Goal: Task Accomplishment & Management: Use online tool/utility

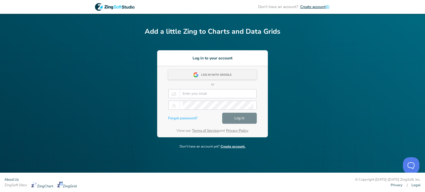
click at [219, 79] on div "Log in with Google" at bounding box center [218, 75] width 34 height 10
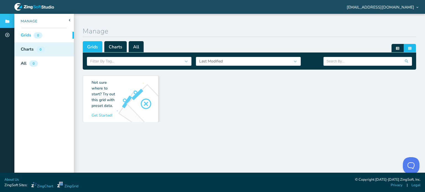
click at [35, 50] on div "Charts 0" at bounding box center [30, 49] width 33 height 14
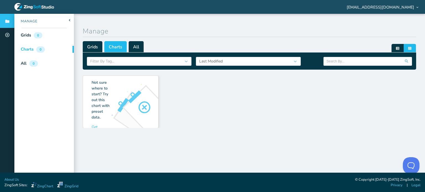
click at [120, 103] on div "Not sure where to start? Try out this chart with preset data. Get Started! Get …" at bounding box center [249, 100] width 333 height 56
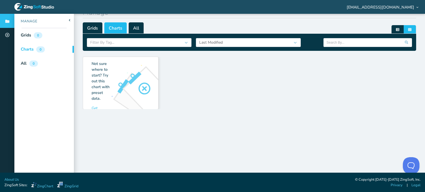
click at [134, 85] on div "Not sure where to start? Try out this chart with preset data. Get Started! Get …" at bounding box center [249, 81] width 333 height 56
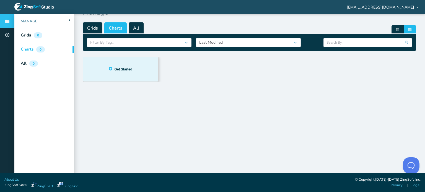
click at [124, 74] on div "Not sure where to start? Try out this chart with preset data. Get Started! Get …" at bounding box center [120, 69] width 75 height 25
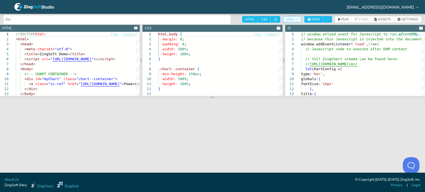
click at [299, 17] on button "View" at bounding box center [292, 19] width 19 height 7
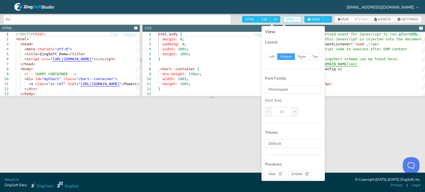
click at [299, 17] on button "View" at bounding box center [292, 19] width 19 height 7
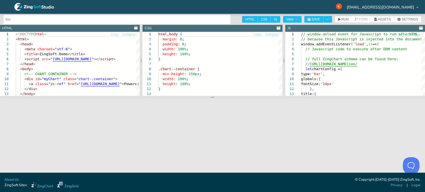
click at [22, 19] on input "Bar" at bounding box center [117, 19] width 223 height 9
type input "B"
click at [28, 8] on icon at bounding box center [34, 7] width 40 height 8
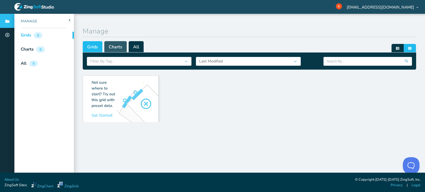
click at [116, 49] on span "Charts" at bounding box center [115, 46] width 22 height 11
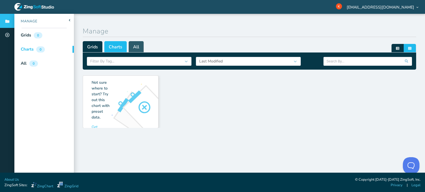
click at [131, 47] on span "All" at bounding box center [136, 46] width 15 height 11
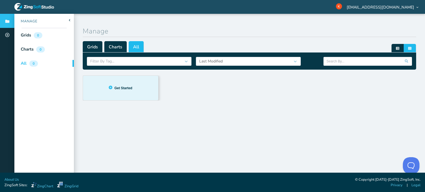
click at [113, 93] on div "Not sure where to start? Try out this grid with preset data. Get Started! Get S…" at bounding box center [249, 138] width 333 height 133
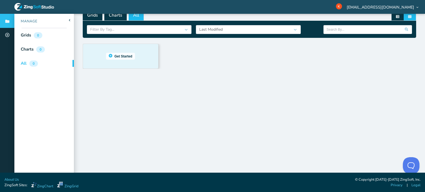
click at [121, 53] on button "Get Started" at bounding box center [120, 56] width 29 height 7
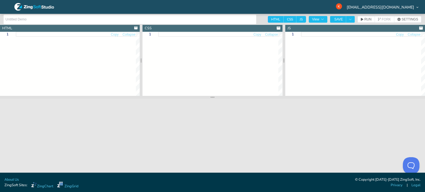
type input "Simple"
type textarea "<!DOCTYPE html> <html class="zg-html"> <head> <meta charset="utf-8"> <title>Zin…"
type textarea ".zg-body{background:#e6e6e6;}"
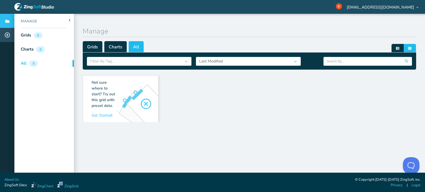
click at [7, 34] on icon at bounding box center [7, 34] width 5 height 5
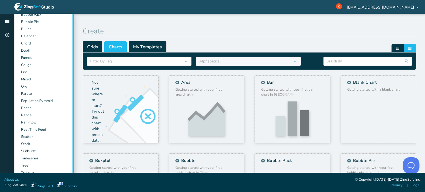
scroll to position [84, 0]
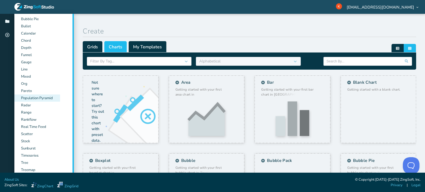
click at [43, 97] on div "Population Pyramid" at bounding box center [37, 98] width 46 height 7
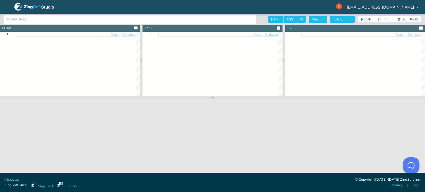
type input "Population Pyramid"
type textarea "<!DOCTYPE html> <html class="zc-html"> <head> <meta charset="utf-8"> <title>Zin…"
type textarea ".zc-html, .zc-body { margin: 0; padding: 0; width: 100%; height: 100%; } .chart…"
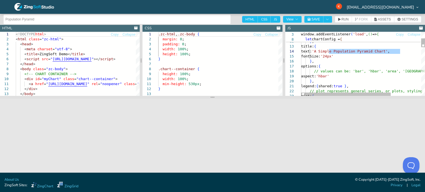
drag, startPoint x: 329, startPoint y: 50, endPoint x: 399, endPoint y: 52, distance: 69.7
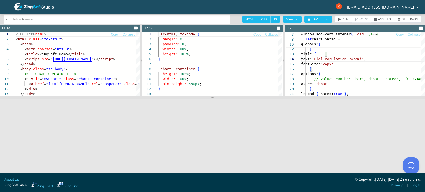
scroll to position [15, 77]
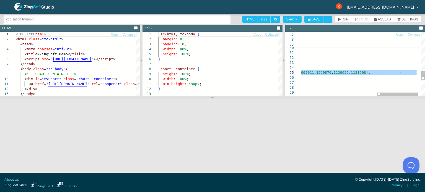
drag, startPoint x: 318, startPoint y: 74, endPoint x: 416, endPoint y: 73, distance: 97.3
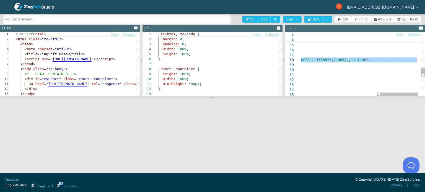
drag, startPoint x: 305, startPoint y: 60, endPoint x: 416, endPoint y: 59, distance: 111.4
click at [416, 59] on div "// two colors with a space makes a gradient backgroundColor: '#2962ff #00e676' …" at bounding box center [254, 5] width 360 height 462
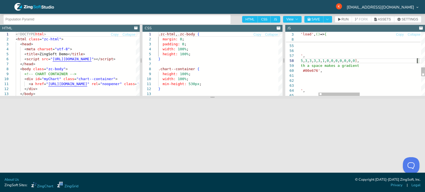
scroll to position [35, 170]
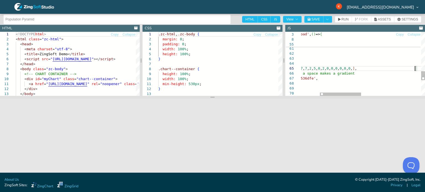
scroll to position [24, 172]
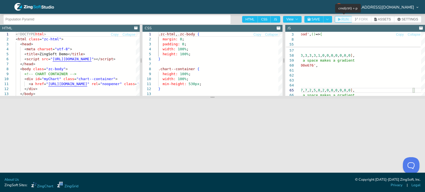
type textarea "dataSide: 1 }, { text: '[DEMOGRAPHIC_DATA]', values: [0, 1, 4, 5, 4, 3, 6, 6, 8…"
click at [345, 21] on span "RUN" at bounding box center [344, 19] width 7 height 3
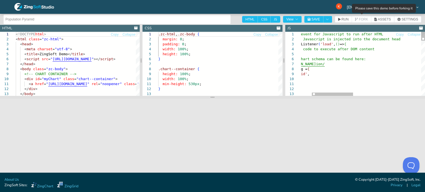
type textarea "// window:load event for Javascript to run after HTML // because this Javascrip…"
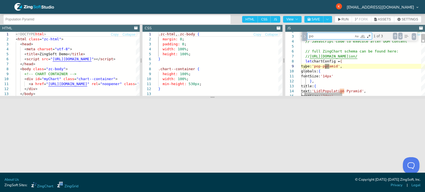
type textarea "pop"
type textarea "fontSize: '14px' }, title: { text: 'Lidl Population Pyramid', fontSize: '24px' …"
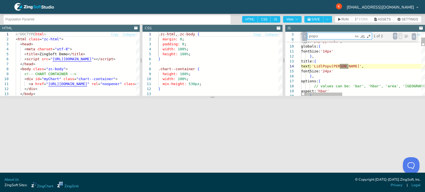
type textarea "popu"
click at [399, 36] on div "Next Match (Enter)" at bounding box center [400, 36] width 4 height 7
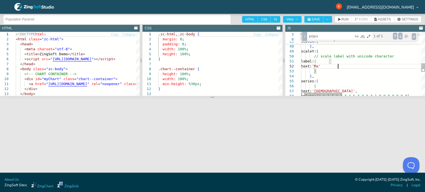
scroll to position [9, 41]
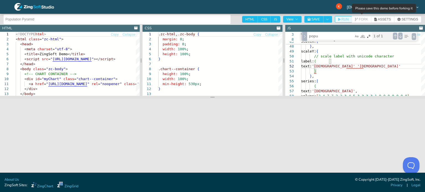
click at [344, 20] on span "RUN" at bounding box center [344, 19] width 7 height 3
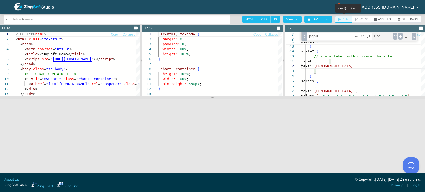
click at [345, 19] on span "RUN" at bounding box center [344, 19] width 7 height 3
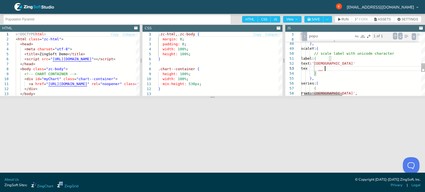
scroll to position [10, 25]
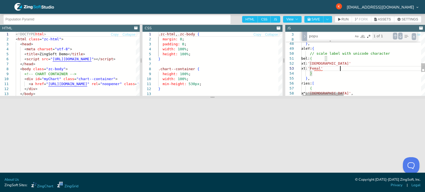
scroll to position [10, 45]
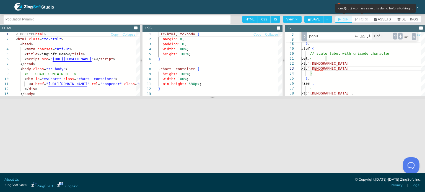
click at [347, 20] on span "RUN" at bounding box center [344, 19] width 7 height 3
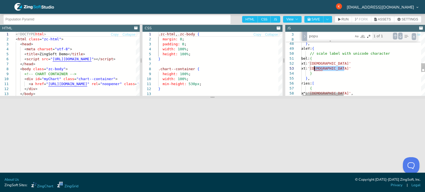
drag, startPoint x: 346, startPoint y: 68, endPoint x: 314, endPoint y: 69, distance: 31.5
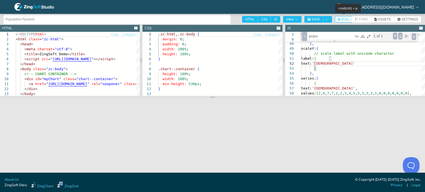
click at [342, 21] on span "RUN" at bounding box center [344, 19] width 7 height 3
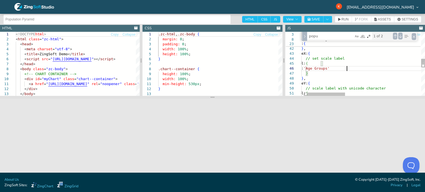
scroll to position [25, 53]
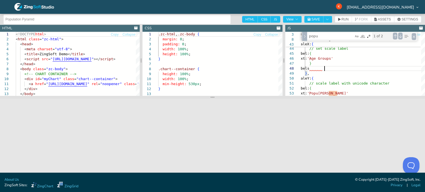
scroll to position [35, 27]
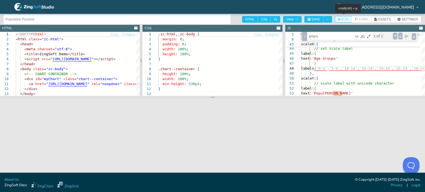
click at [343, 20] on span "RUN" at bounding box center [344, 19] width 7 height 3
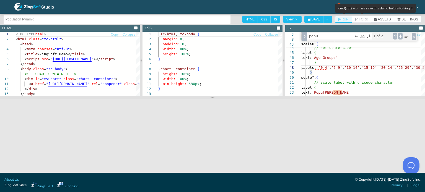
click at [346, 19] on span "RUN" at bounding box center [344, 19] width 7 height 3
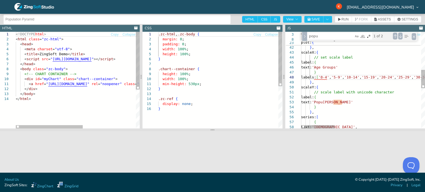
drag, startPoint x: 216, startPoint y: 98, endPoint x: 209, endPoint y: 157, distance: 59.3
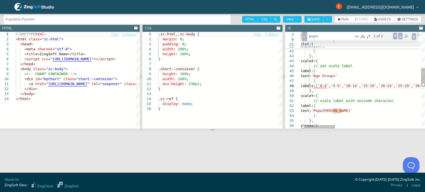
click at [304, 45] on span "plot:" at bounding box center [305, 44] width 11 height 4
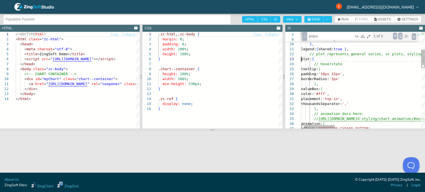
scroll to position [35, 28]
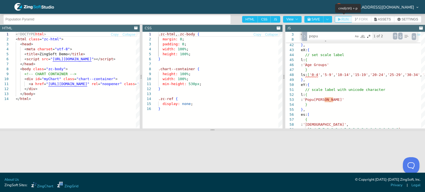
click at [342, 19] on span "RUN" at bounding box center [344, 19] width 7 height 3
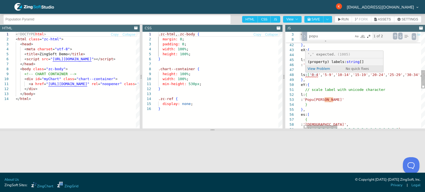
click at [312, 63] on span "(property) labels:" at bounding box center [326, 62] width 39 height 4
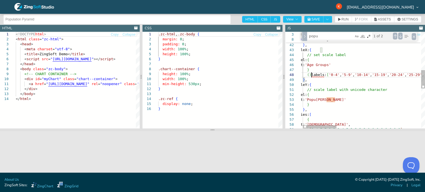
scroll to position [35, 17]
click at [344, 18] on span "RUN" at bounding box center [344, 19] width 7 height 3
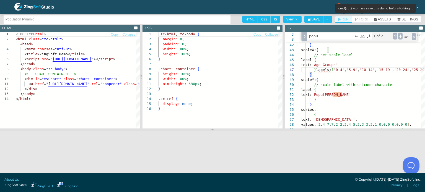
click at [346, 19] on span "RUN" at bounding box center [344, 19] width 7 height 3
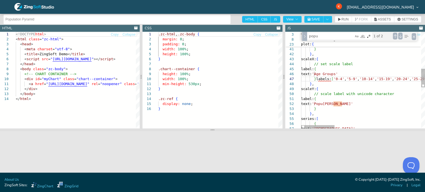
click at [345, 19] on span "RUN" at bounding box center [344, 19] width 7 height 3
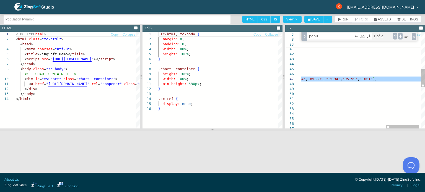
drag, startPoint x: 309, startPoint y: 54, endPoint x: 424, endPoint y: 79, distance: 117.3
click at [424, 79] on div "sequence: 'ANIMATION_BY_NODE' , speed: 222 } } , scaleX: { // set scale label l…" at bounding box center [209, 91] width 448 height 504
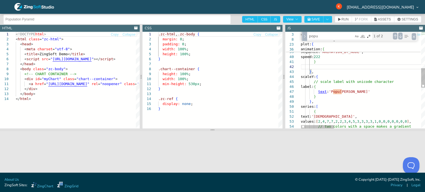
type textarea "} }, scaleX: { // set scale label label: { text: 'Age Groups' }, labels: ['0-4'…"
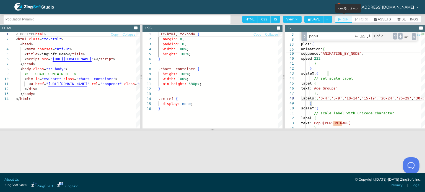
click at [346, 18] on span "RUN" at bounding box center [344, 19] width 7 height 3
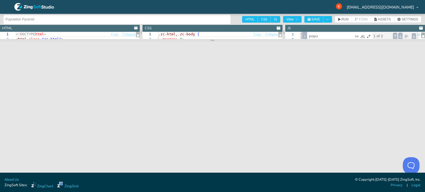
drag, startPoint x: 212, startPoint y: 130, endPoint x: 232, endPoint y: 39, distance: 93.1
click at [232, 39] on section at bounding box center [212, 40] width 425 height 3
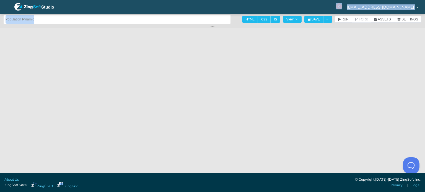
drag, startPoint x: 214, startPoint y: 40, endPoint x: 220, endPoint y: -24, distance: 63.6
click at [220, 0] on html "[EMAIL_ADDRESS][DOMAIN_NAME] Menu Reminder: Complete your profile to help us be…" at bounding box center [212, 96] width 425 height 192
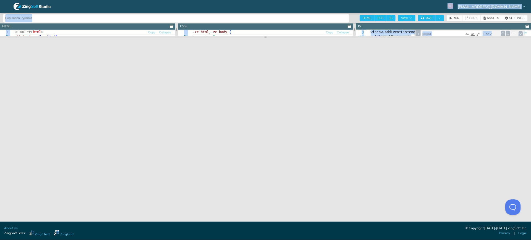
scroll to position [34, 16]
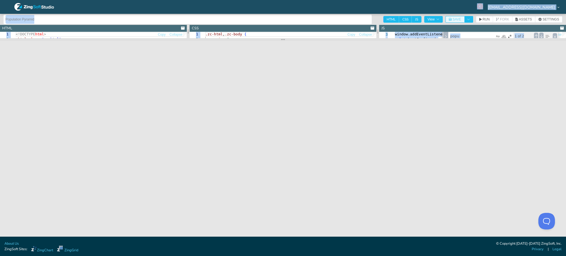
click at [424, 19] on span "SAVE" at bounding box center [457, 19] width 9 height 3
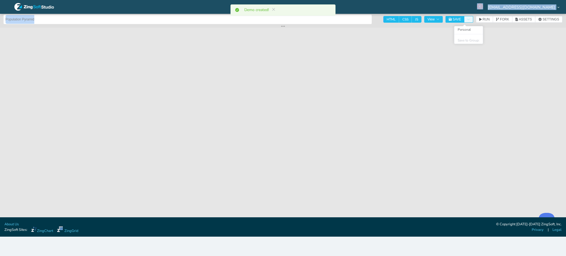
click at [424, 20] on icon "Toggle Dropdown" at bounding box center [468, 19] width 3 height 3
click at [424, 19] on button "Toggle Dropdown" at bounding box center [469, 19] width 9 height 7
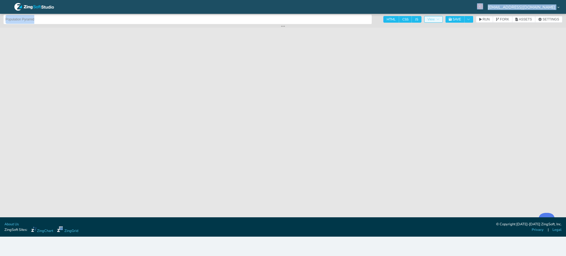
click at [424, 18] on span "View" at bounding box center [434, 19] width 12 height 3
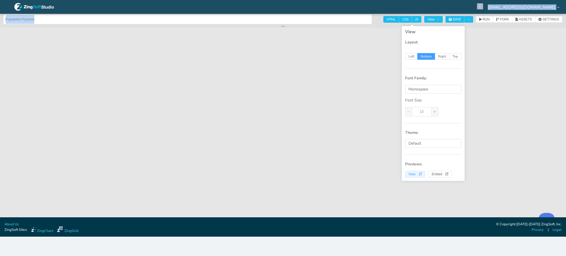
click at [419, 175] on span "View" at bounding box center [415, 174] width 13 height 3
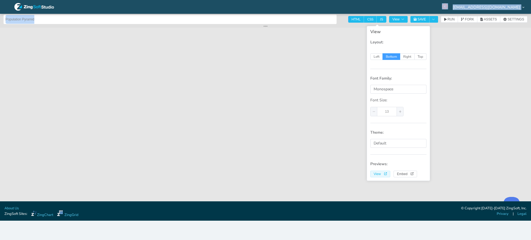
scroll to position [22, 0]
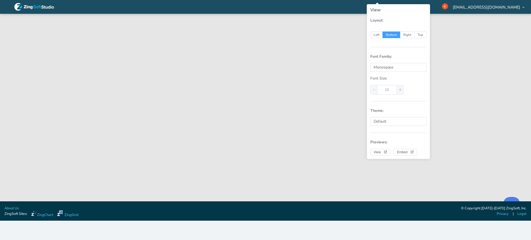
click at [380, 22] on p "Layout:" at bounding box center [398, 21] width 56 height 6
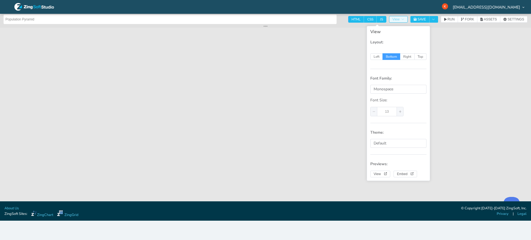
click at [400, 22] on button "View" at bounding box center [398, 19] width 19 height 7
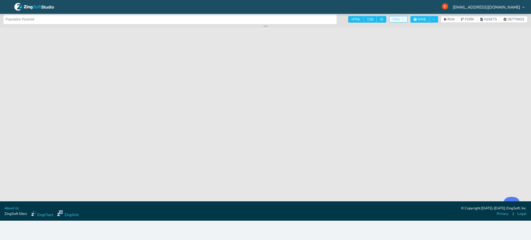
click at [397, 16] on button "View" at bounding box center [398, 19] width 19 height 7
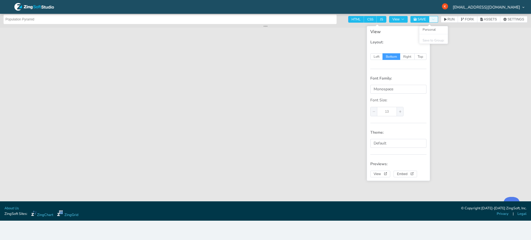
click at [424, 19] on icon "Toggle Dropdown" at bounding box center [433, 19] width 3 height 3
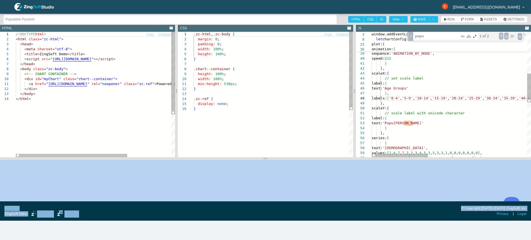
drag, startPoint x: 265, startPoint y: 27, endPoint x: 316, endPoint y: 217, distance: 196.0
click at [316, 192] on section "Reminder: Complete your profile to help us better serve you! [Warning: Not Fork…" at bounding box center [265, 117] width 531 height 207
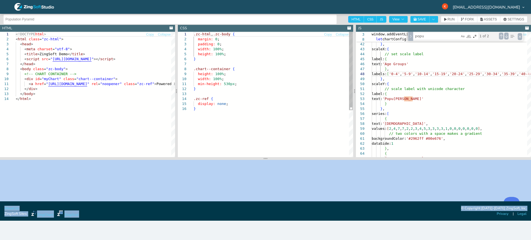
click at [217, 54] on div ".zc-html , .zc-body { margin: 0 ; padding: 0 ; width: 100% ; height: 100% ; } .…" at bounding box center [273, 132] width 159 height 200
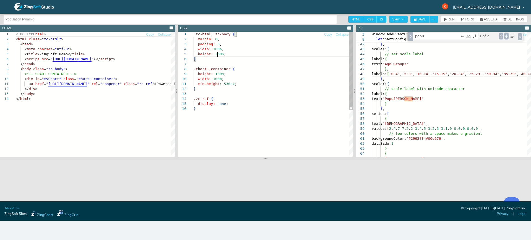
scroll to position [20, 24]
type textarea ".zc-html, .zc-body { margin: 0; padding: 0; width: 100%; height: 200%; } .chart…"
click at [424, 19] on span "RUN" at bounding box center [449, 19] width 11 height 3
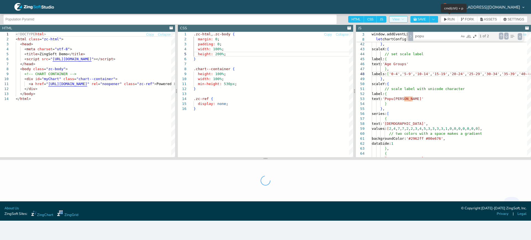
click at [401, 18] on icon "button" at bounding box center [402, 19] width 3 height 3
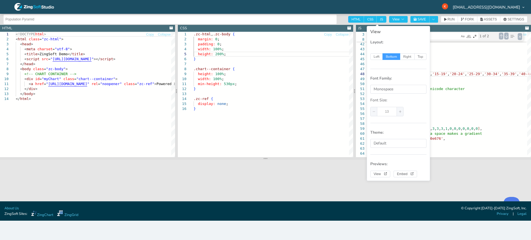
click at [382, 178] on div "View Layout: Left Bottom Right Top Font Family: Monospace Font Size: 13 Theme: …" at bounding box center [398, 103] width 63 height 155
click at [382, 176] on span "View" at bounding box center [380, 174] width 13 height 3
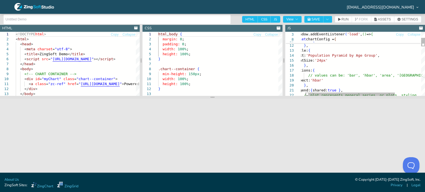
type textarea "fontSize: '14px' }, title: { text: 'Population Pyramid by Age Group', fontSize:…"
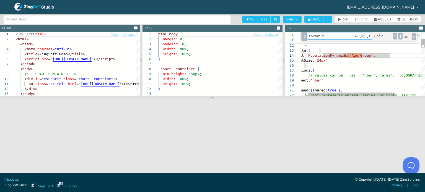
type textarea "f"
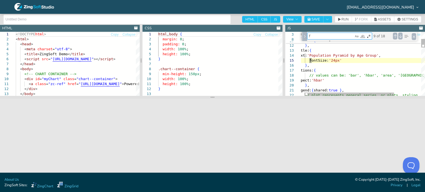
type textarea "placement: 'top-in', thousandsSeparator: ',' }, // animation docs here: // http…"
type textarea "fe"
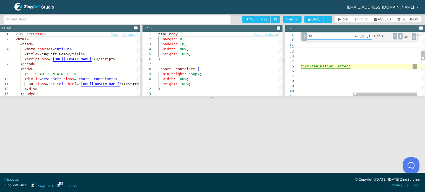
type textarea "backgroundColor: '#4682b4', dataSide: 1 }, { text: 'Female', values: [1656154, …"
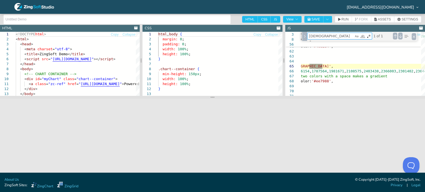
type textarea "female"
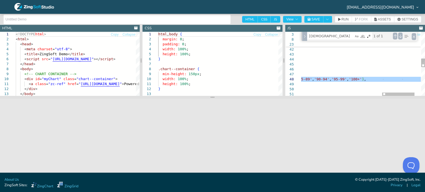
drag, startPoint x: 330, startPoint y: 79, endPoint x: 420, endPoint y: 81, distance: 89.9
click at [420, 81] on div "} , } speed: 222 scaleX: { // set scale label label: { text: 'Age Groups' } , l…" at bounding box center [222, 72] width 457 height 476
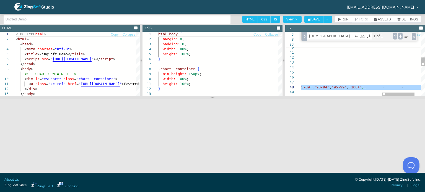
drag, startPoint x: 309, startPoint y: 58, endPoint x: 423, endPoint y: 87, distance: 117.4
click at [423, 87] on div "} , labels: [ '0-4' , '5-9' , '10-14' , '15-19' , '20-24' , '25-29' , '30-34' ,…" at bounding box center [222, 80] width 457 height 476
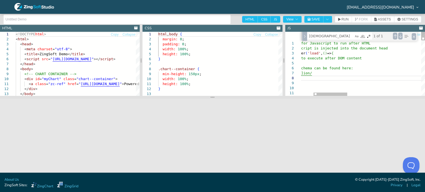
click at [335, 36] on textarea "female" at bounding box center [330, 36] width 46 height 6
type textarea "backgroundColor: '#4682b4', dataSide: 1 }, { text: 'Female', values: [1656154, …"
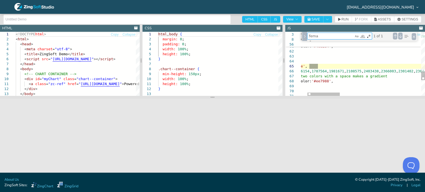
type textarea "fem"
type textarea "placement: 'top-in', thousandsSeparator: ',' }, // animation docs here: // http…"
type textarea "fe"
type textarea "fontSize: '14px' }, title: { text: 'Population Pyramid by Age Group', fontSize:…"
type textarea "f"
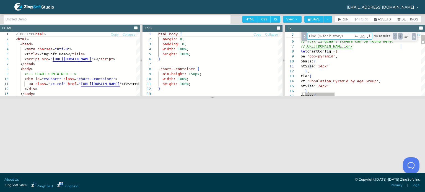
type textarea "c"
type textarea "legend: { shared: true }, // plot represents general series, or plots, styling …"
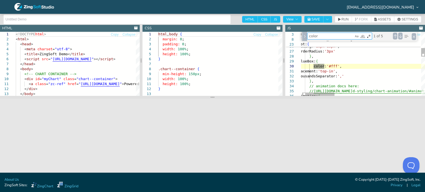
type textarea "color"
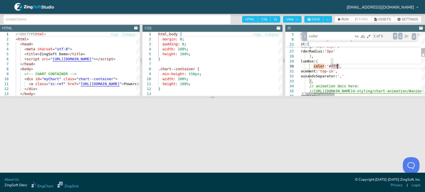
click at [342, 37] on textarea "color" at bounding box center [330, 36] width 46 height 6
type textarea "// scale label with unicode character label: { text: 'Population' } }, series: …"
type textarea "col"
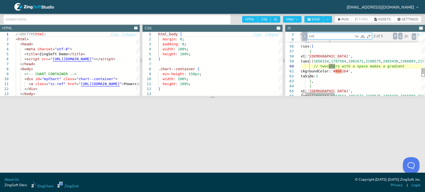
type textarea "placement: 'top-in', thousandsSeparator: ',' }, // animation docs here: // http…"
type textarea "c"
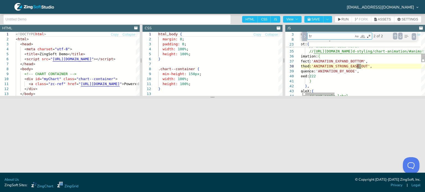
type textarea "t"
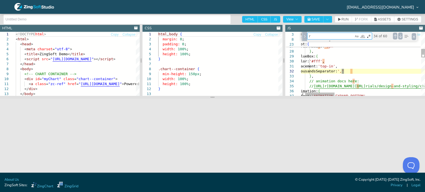
type textarea "re"
type textarea "legend: { shared: true }, // plot represents general series, or plots, styling …"
type textarea "red"
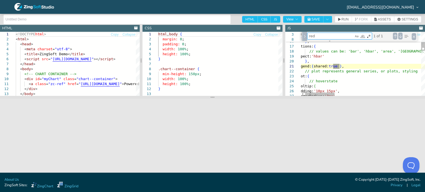
type textarea "placement: 'top-in', thousandsSeparator: ',' }, // animation docs here: // http…"
type textarea "r"
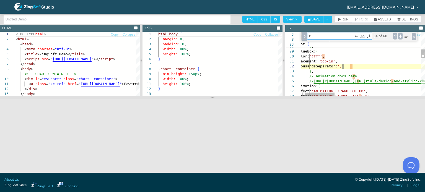
type textarea "re"
type textarea "legend: { shared: true }, // plot represents general series, or plots, styling …"
type textarea "red"
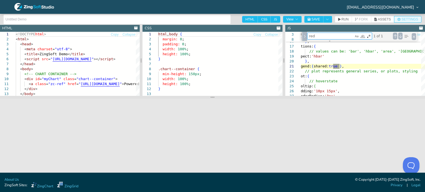
type textarea "placement: 'top-in', thousandsSeparator: ',' }, // animation docs here: // http…"
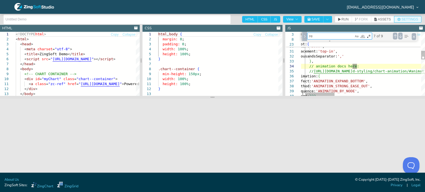
type textarea "r"
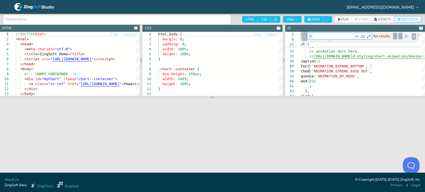
type textarea "b"
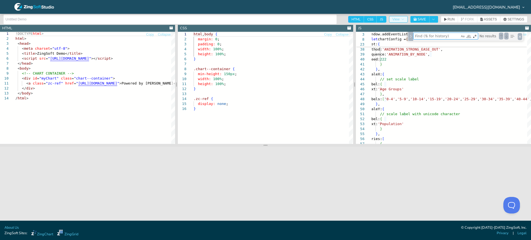
click at [397, 17] on button "View" at bounding box center [398, 19] width 19 height 7
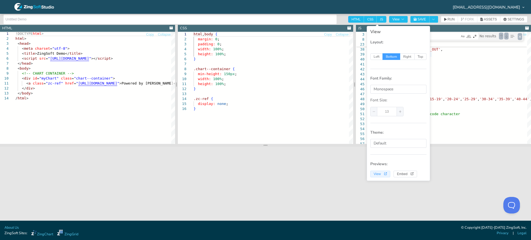
click at [384, 173] on icon "View" at bounding box center [385, 174] width 3 height 3
type textarea "} }, scaleX: { // set scale label label: { text: 'Age Groups' }, labels: ['0-4'…"
